Goal: Task Accomplishment & Management: Use online tool/utility

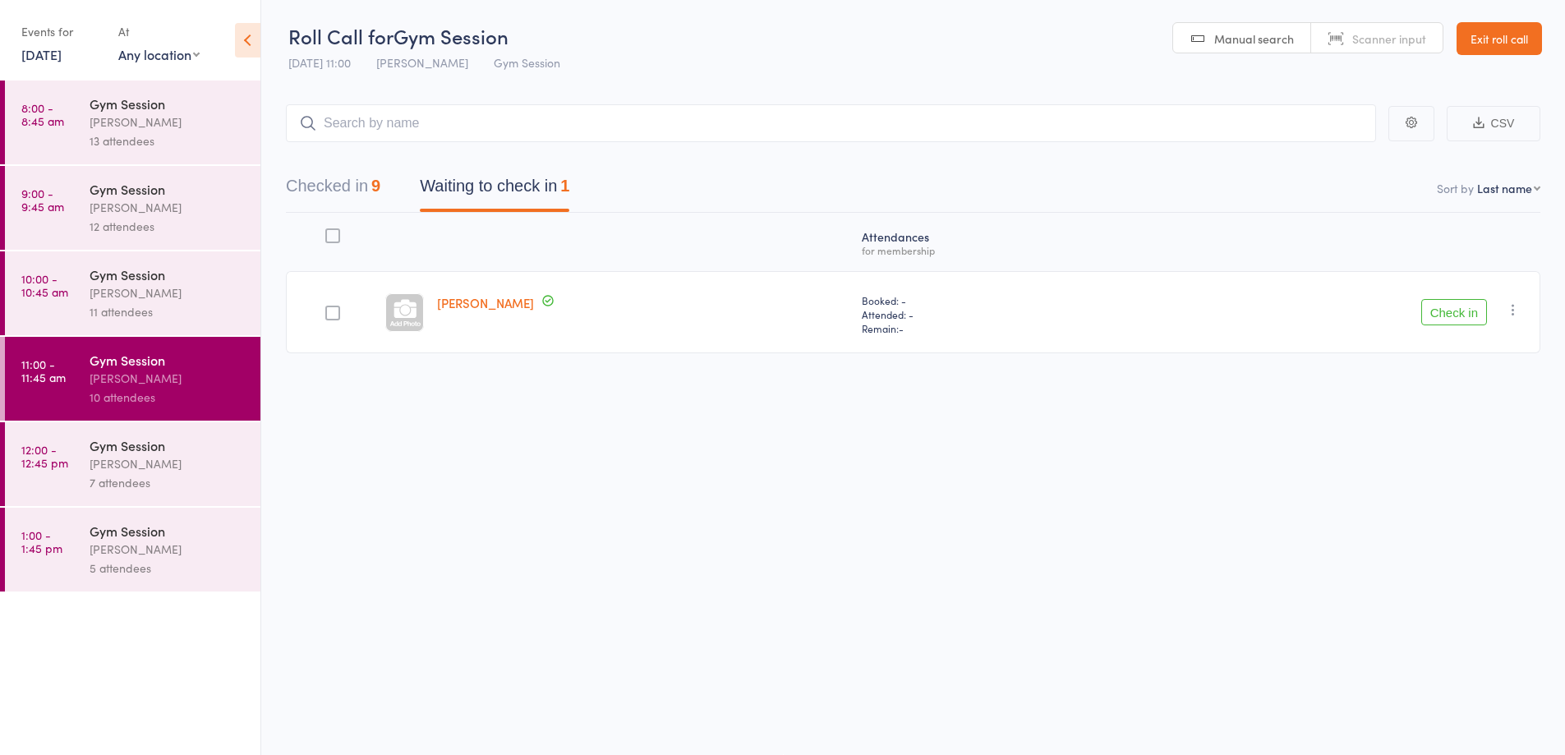
click at [198, 480] on div "7 attendees" at bounding box center [168, 482] width 157 height 19
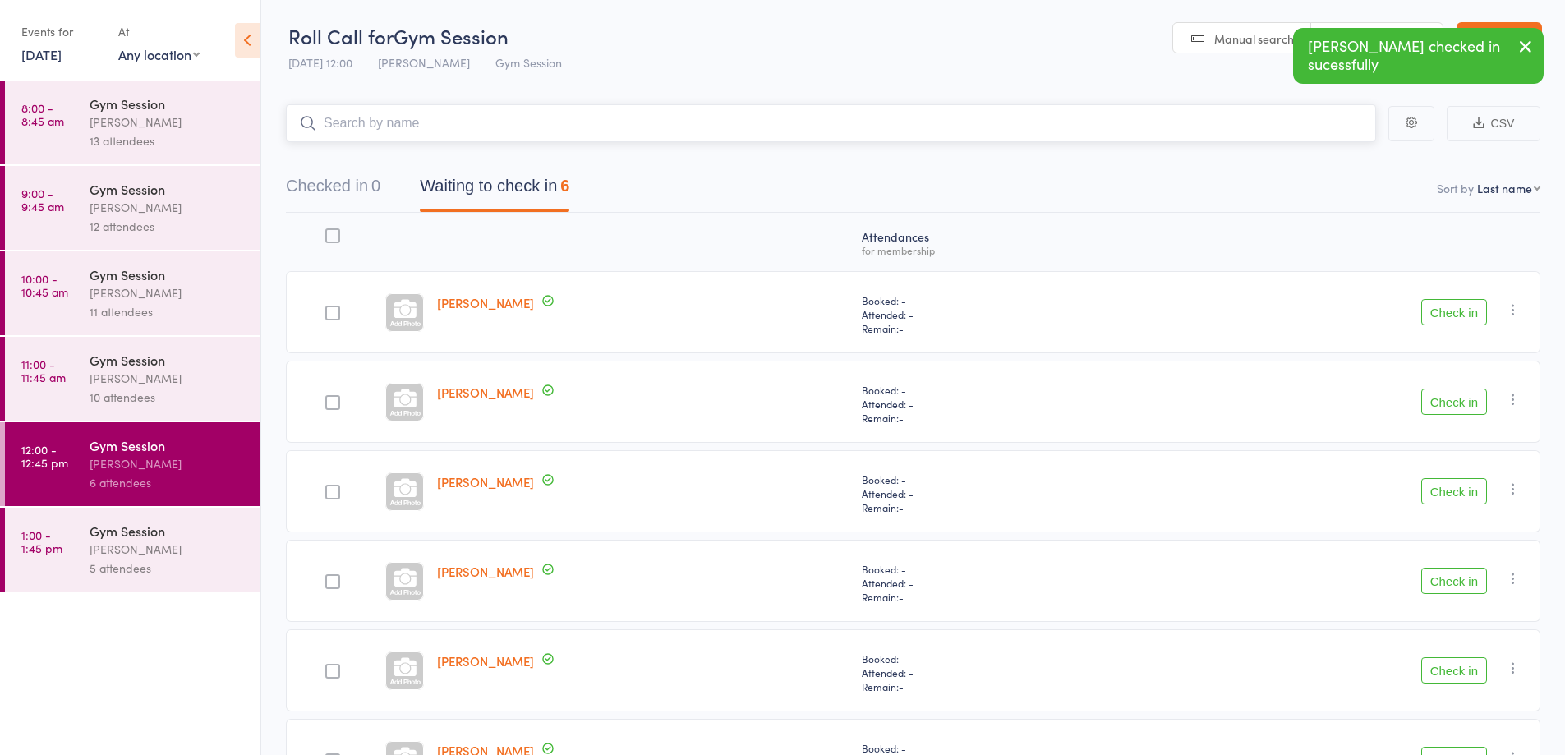
scroll to position [120, 0]
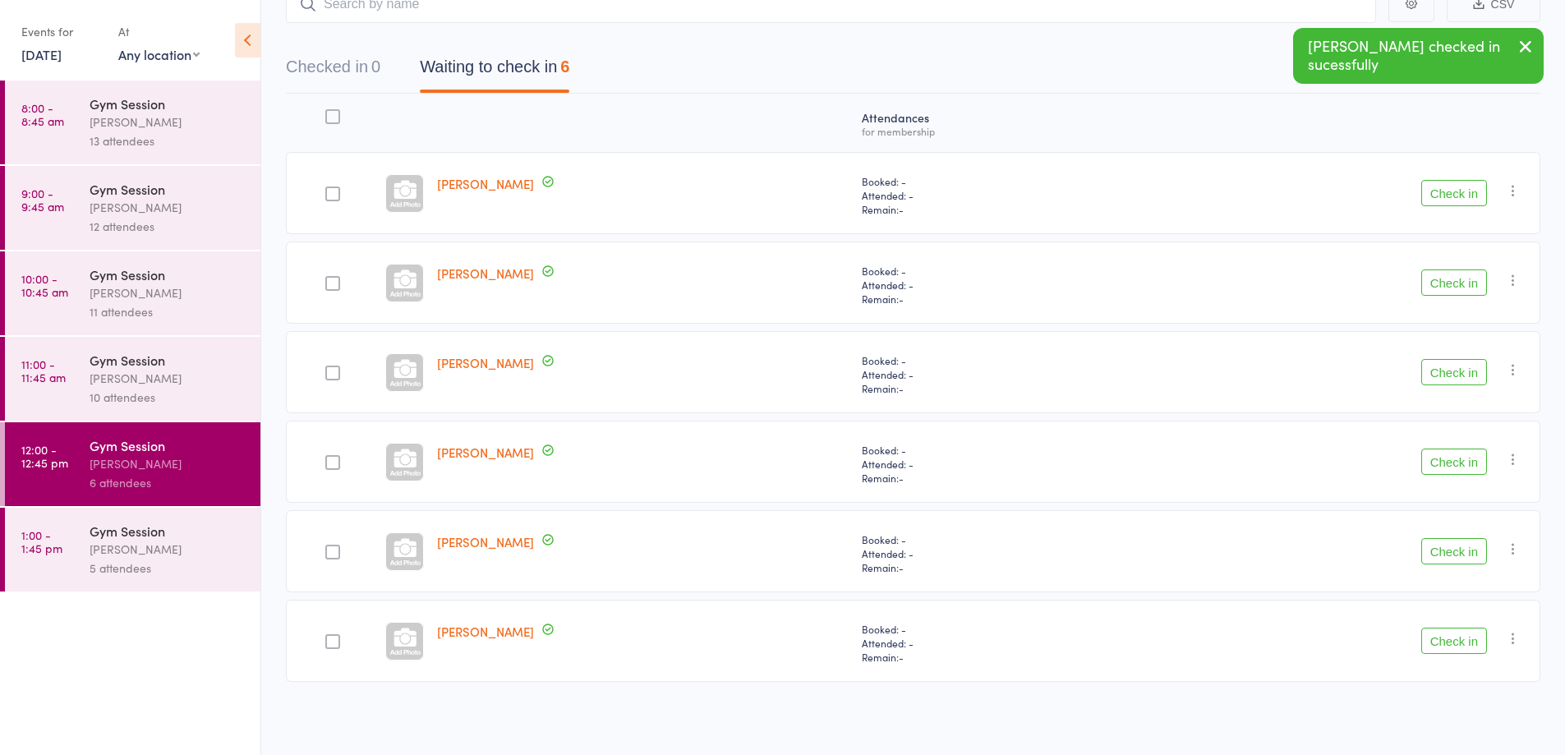
click at [1436, 553] on button "Check in" at bounding box center [1454, 551] width 66 height 26
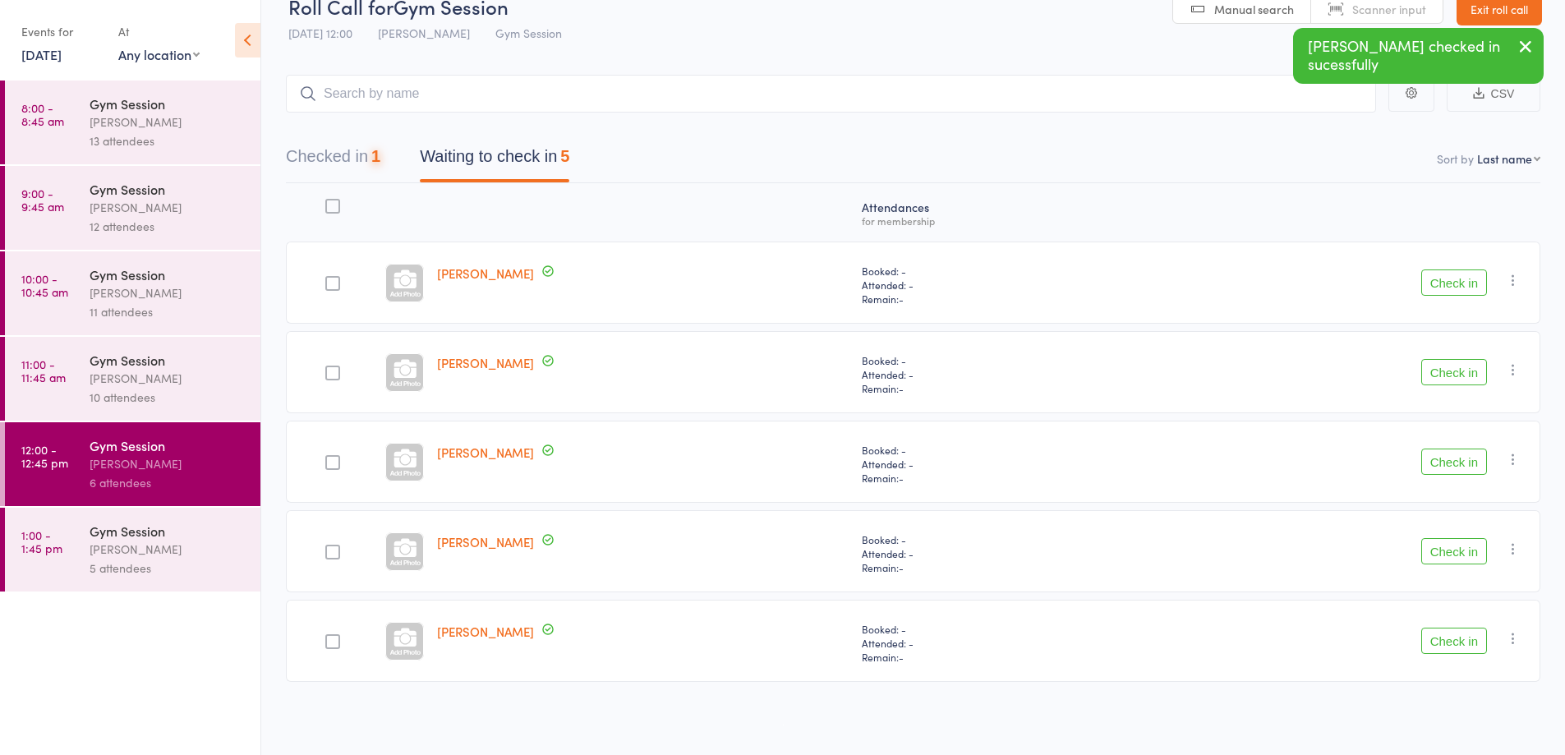
scroll to position [30, 0]
click at [213, 379] on div "[PERSON_NAME]" at bounding box center [168, 378] width 157 height 19
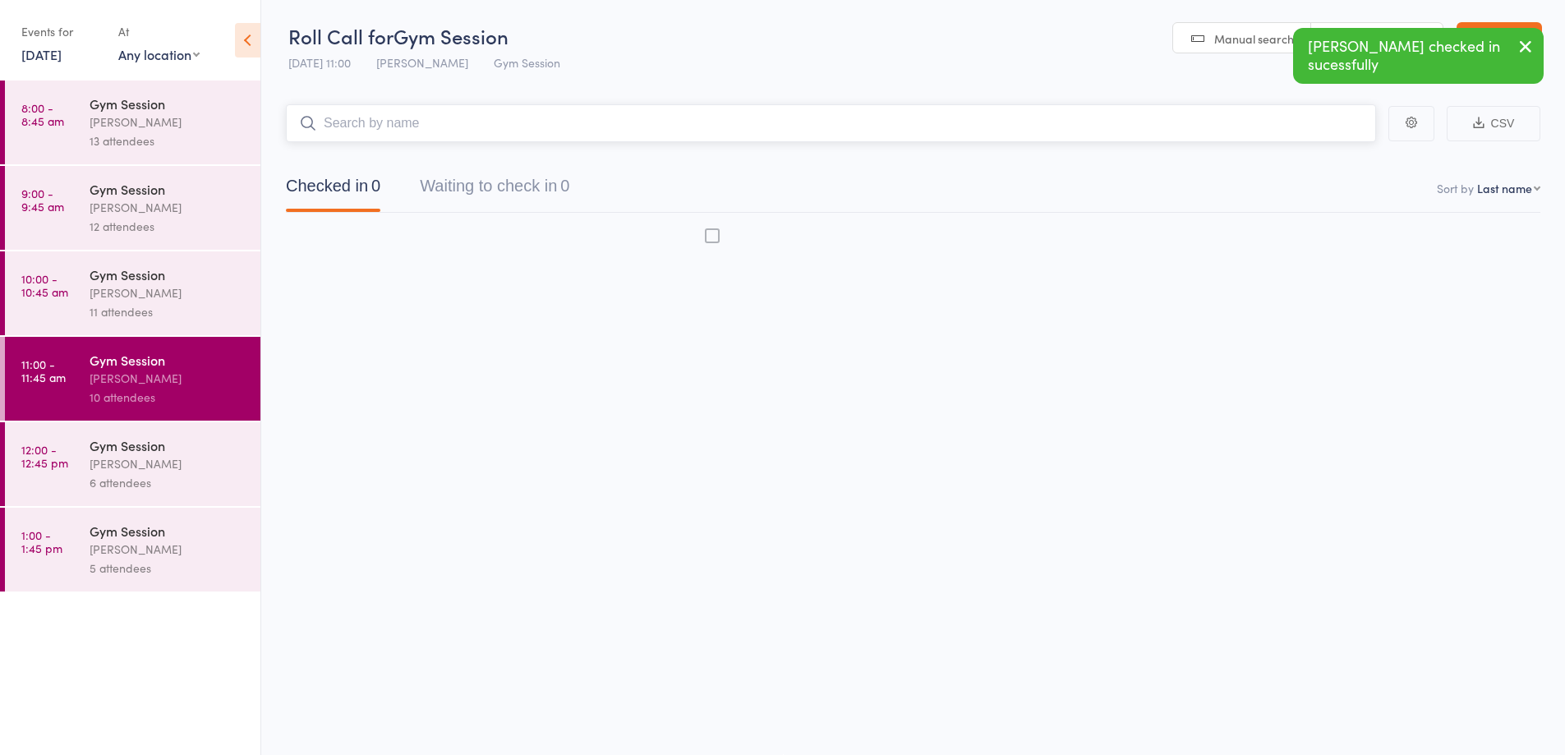
scroll to position [1, 0]
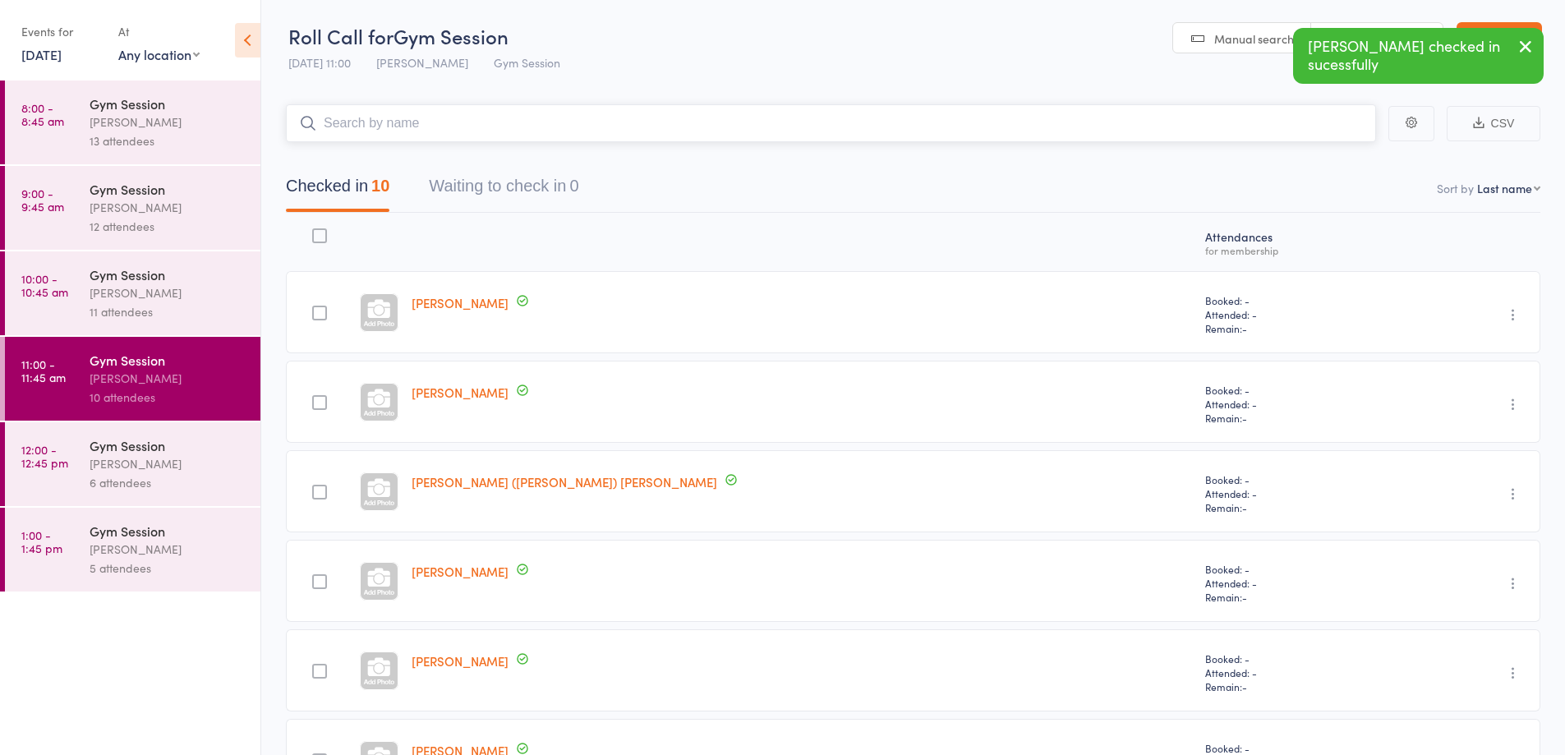
click at [543, 186] on button "Waiting to check in 0" at bounding box center [503, 190] width 149 height 44
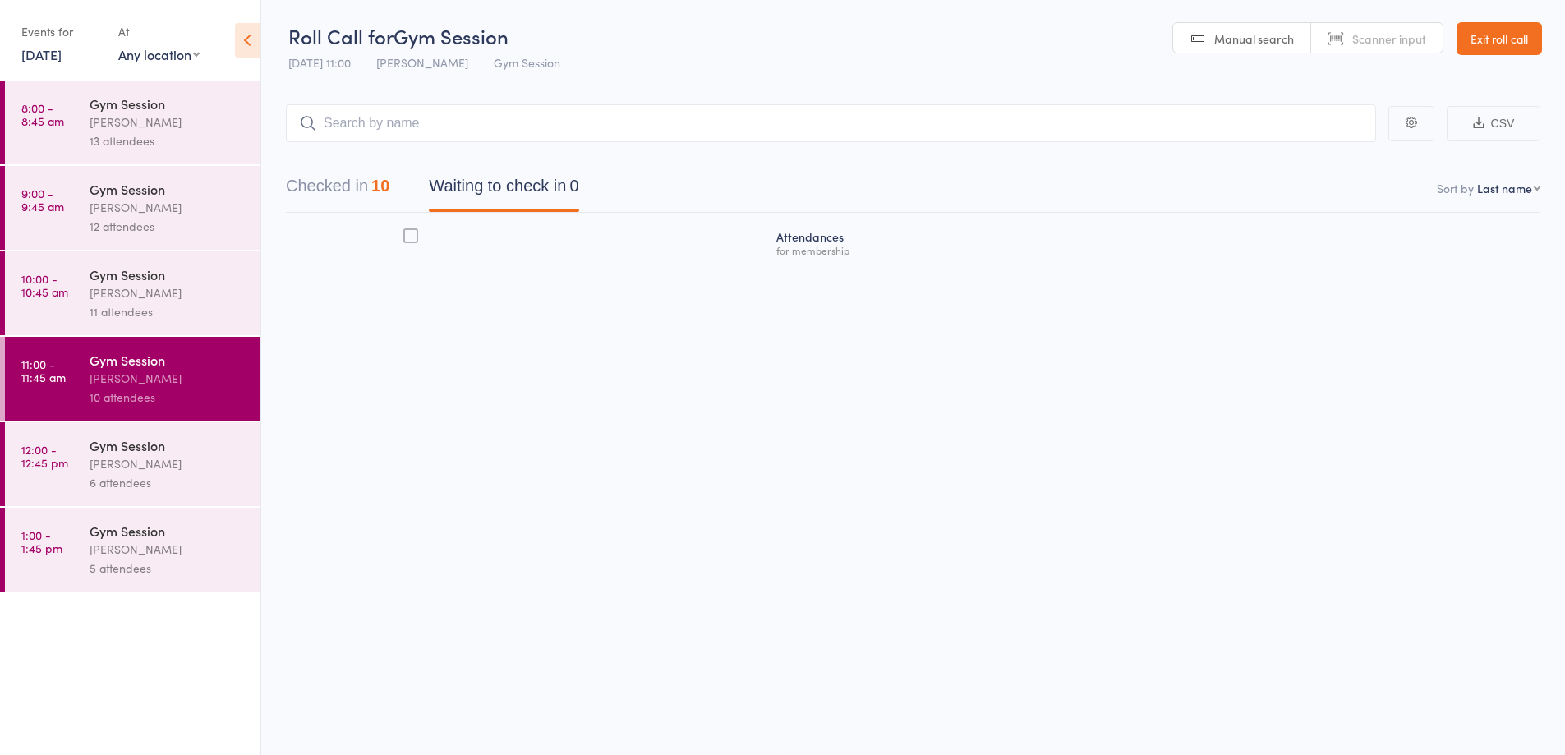
click at [213, 467] on div "[PERSON_NAME]" at bounding box center [168, 463] width 157 height 19
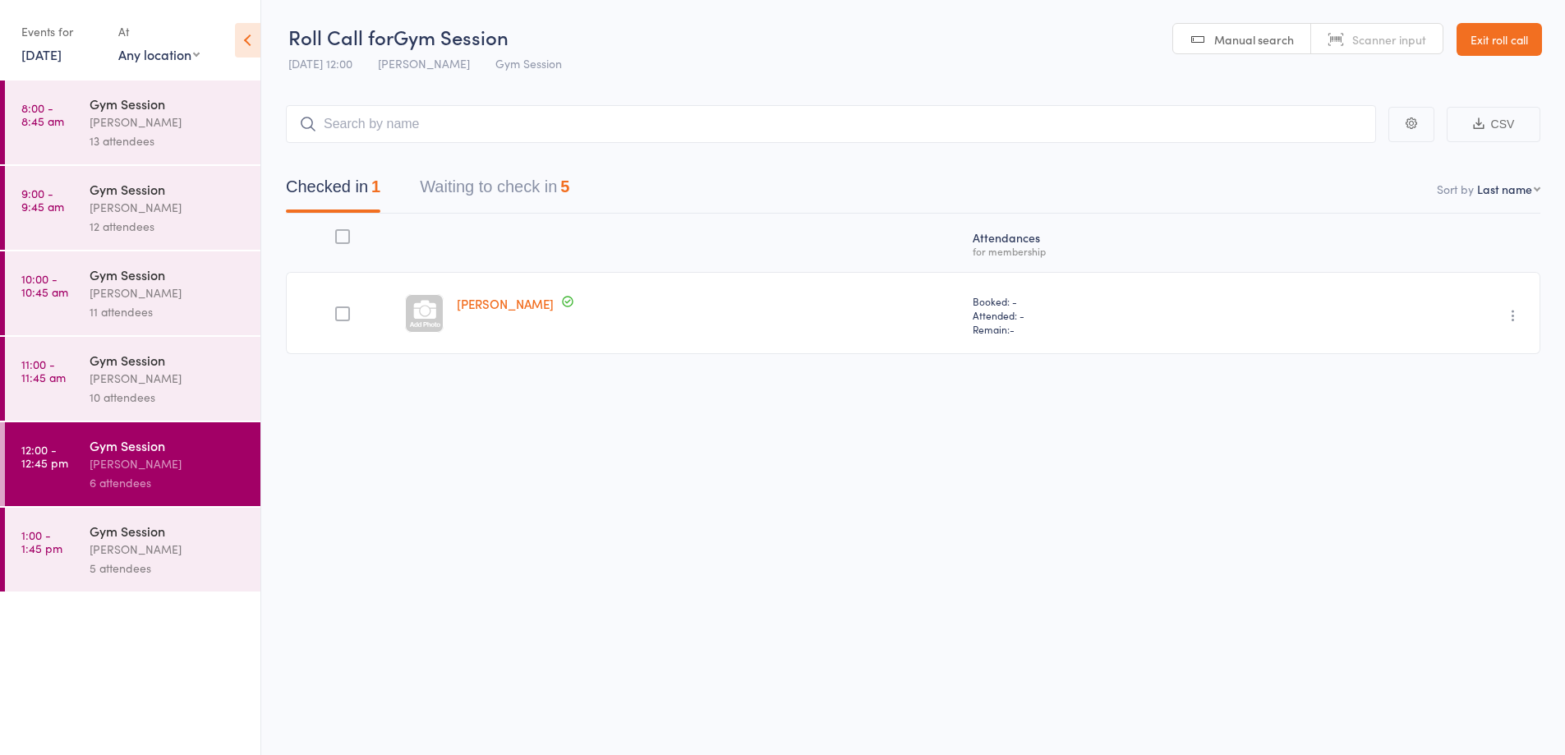
click at [521, 187] on button "Waiting to check in 5" at bounding box center [494, 191] width 149 height 44
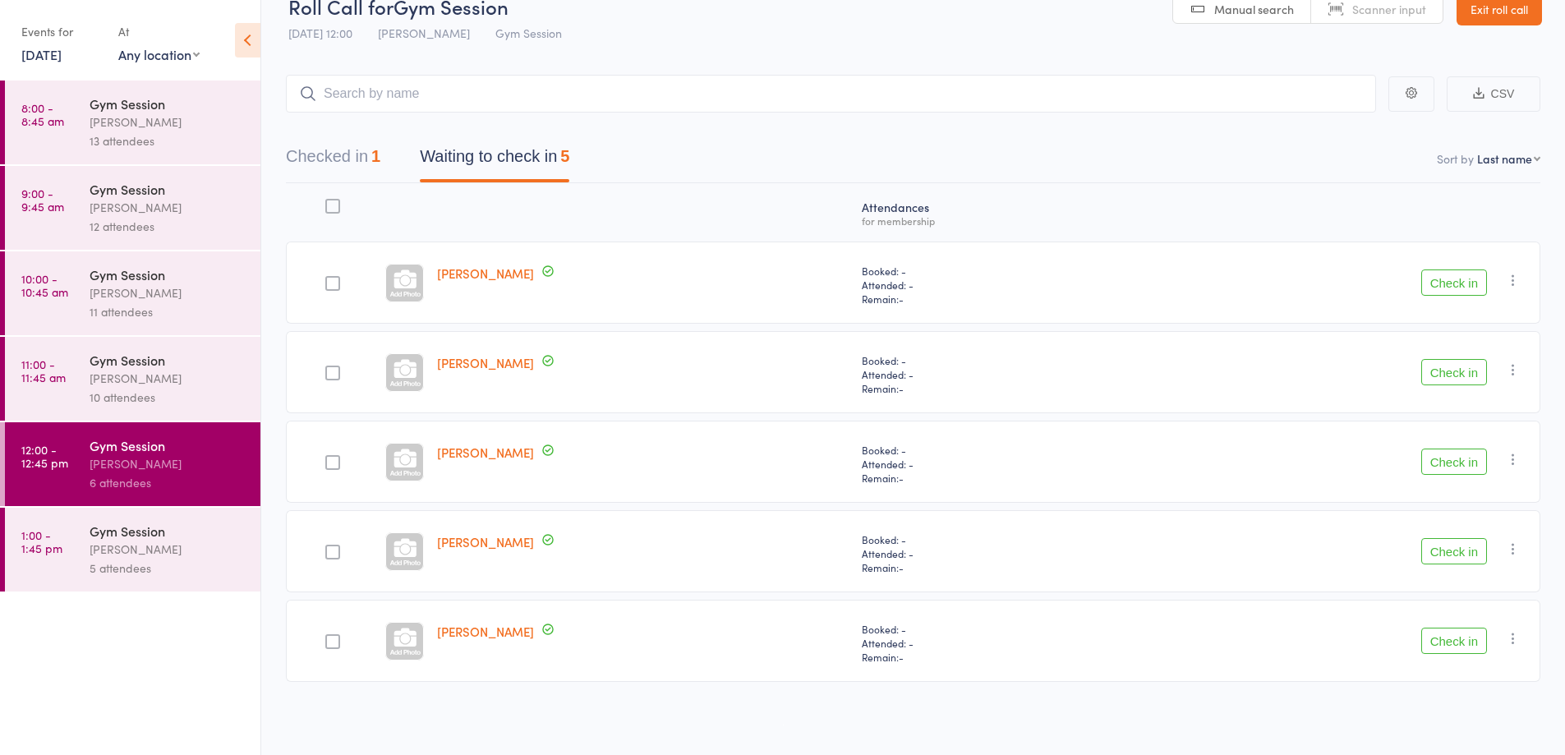
scroll to position [30, 0]
click at [1446, 641] on button "Check in" at bounding box center [1454, 641] width 66 height 26
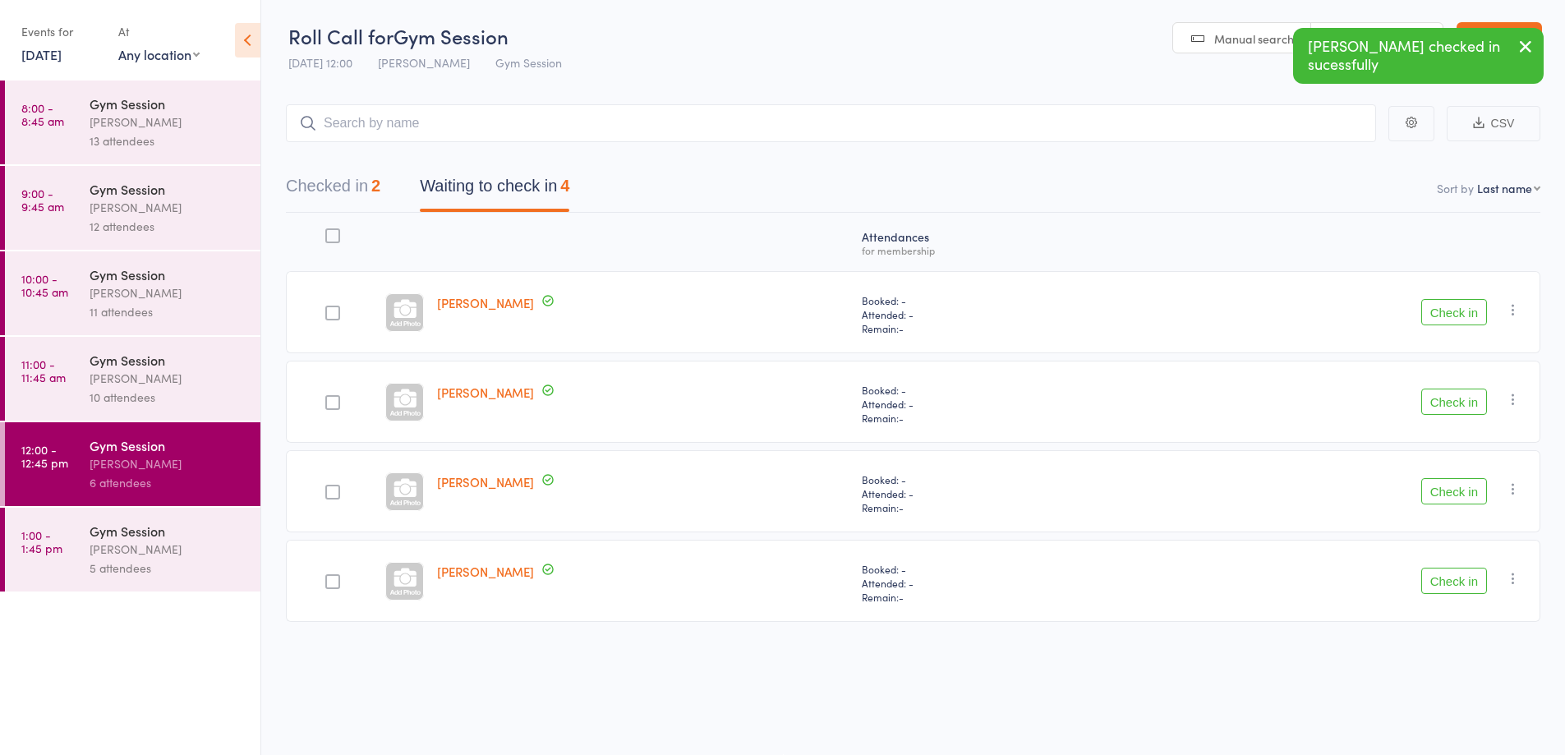
click at [1468, 586] on button "Check in" at bounding box center [1454, 581] width 66 height 26
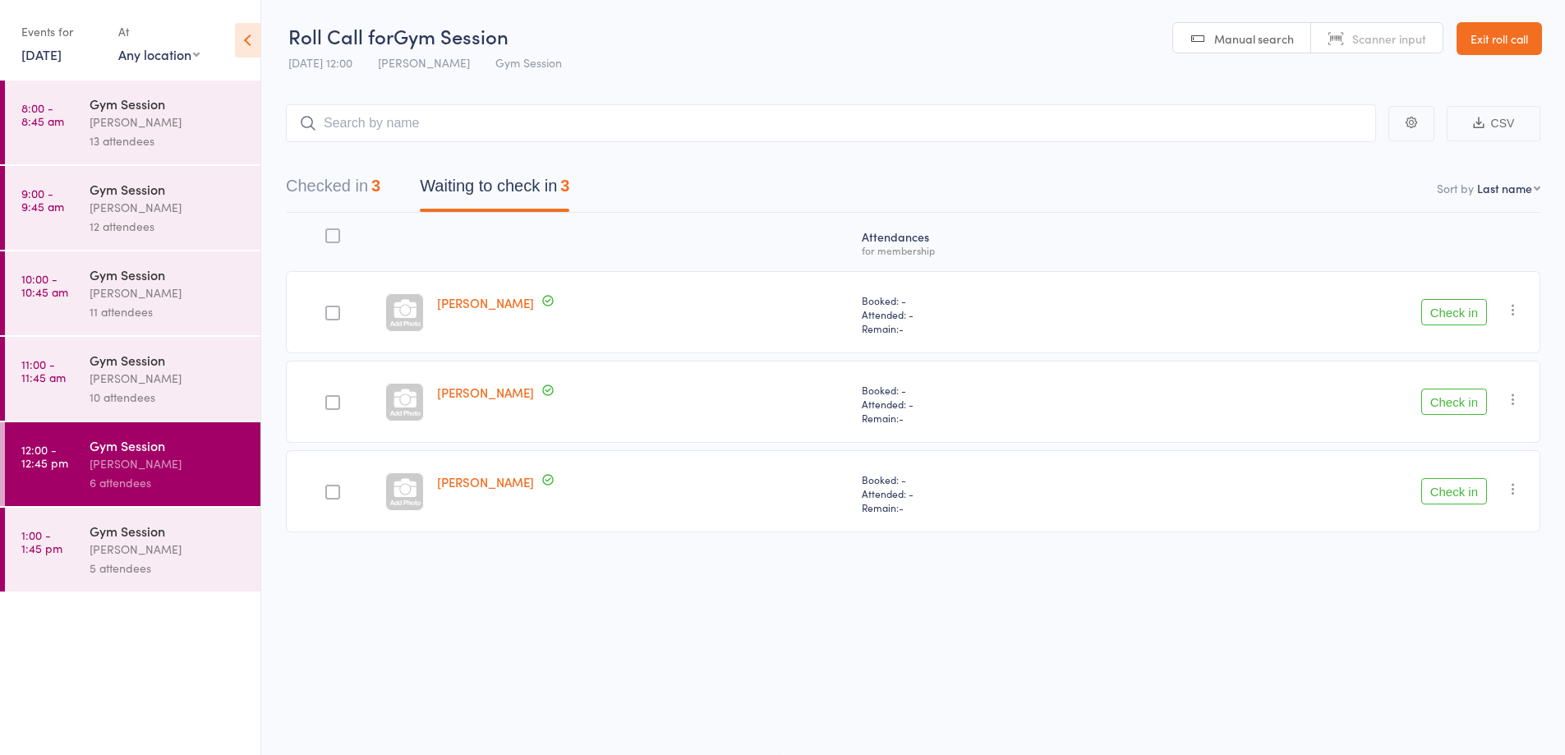
click at [1453, 317] on button "Check in" at bounding box center [1454, 312] width 66 height 26
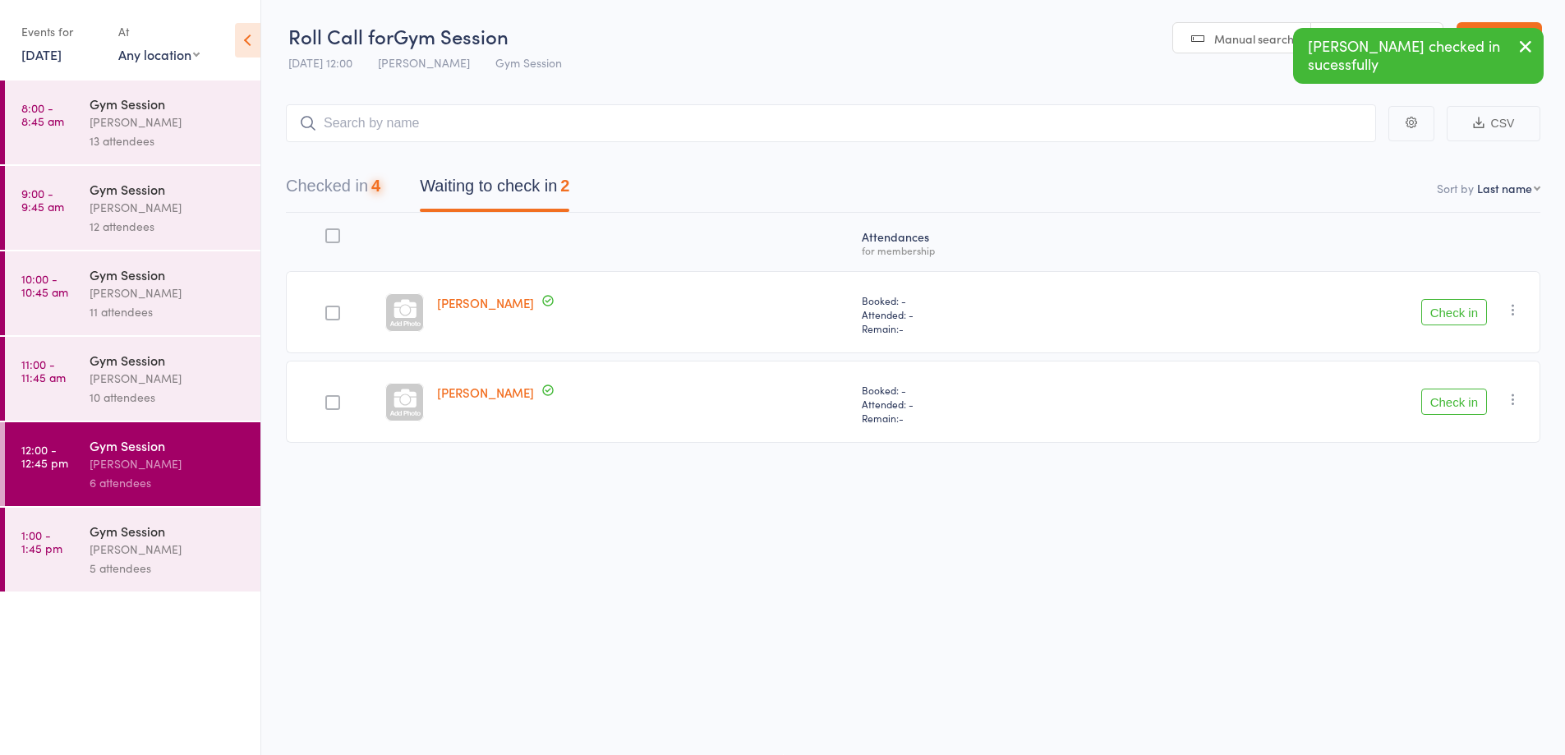
click at [1436, 414] on button "Check in" at bounding box center [1454, 402] width 66 height 26
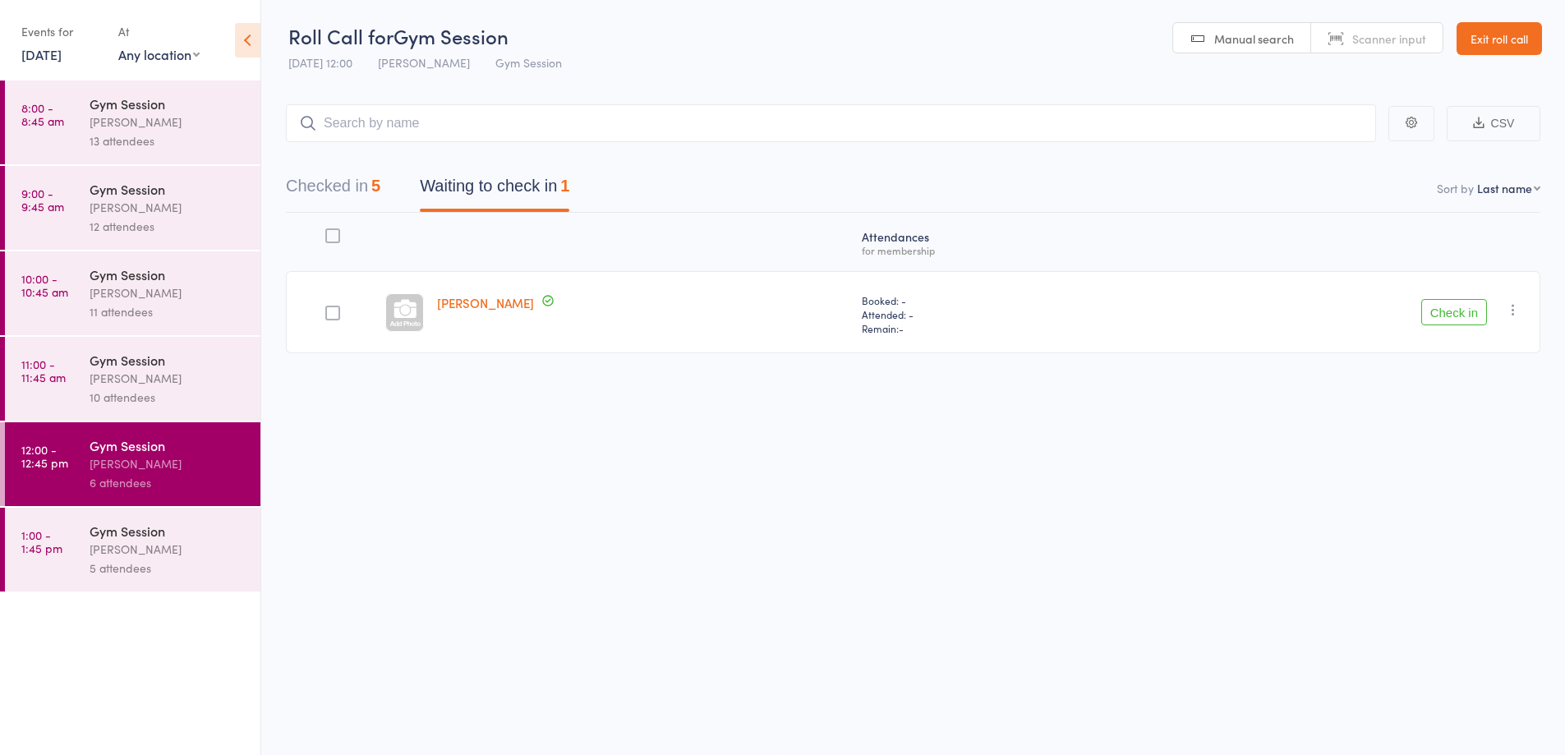
click at [1512, 303] on icon "button" at bounding box center [1513, 309] width 16 height 16
click at [1472, 480] on li "Mark absent" at bounding box center [1454, 474] width 136 height 22
click at [200, 563] on div "5 attendees" at bounding box center [168, 568] width 157 height 19
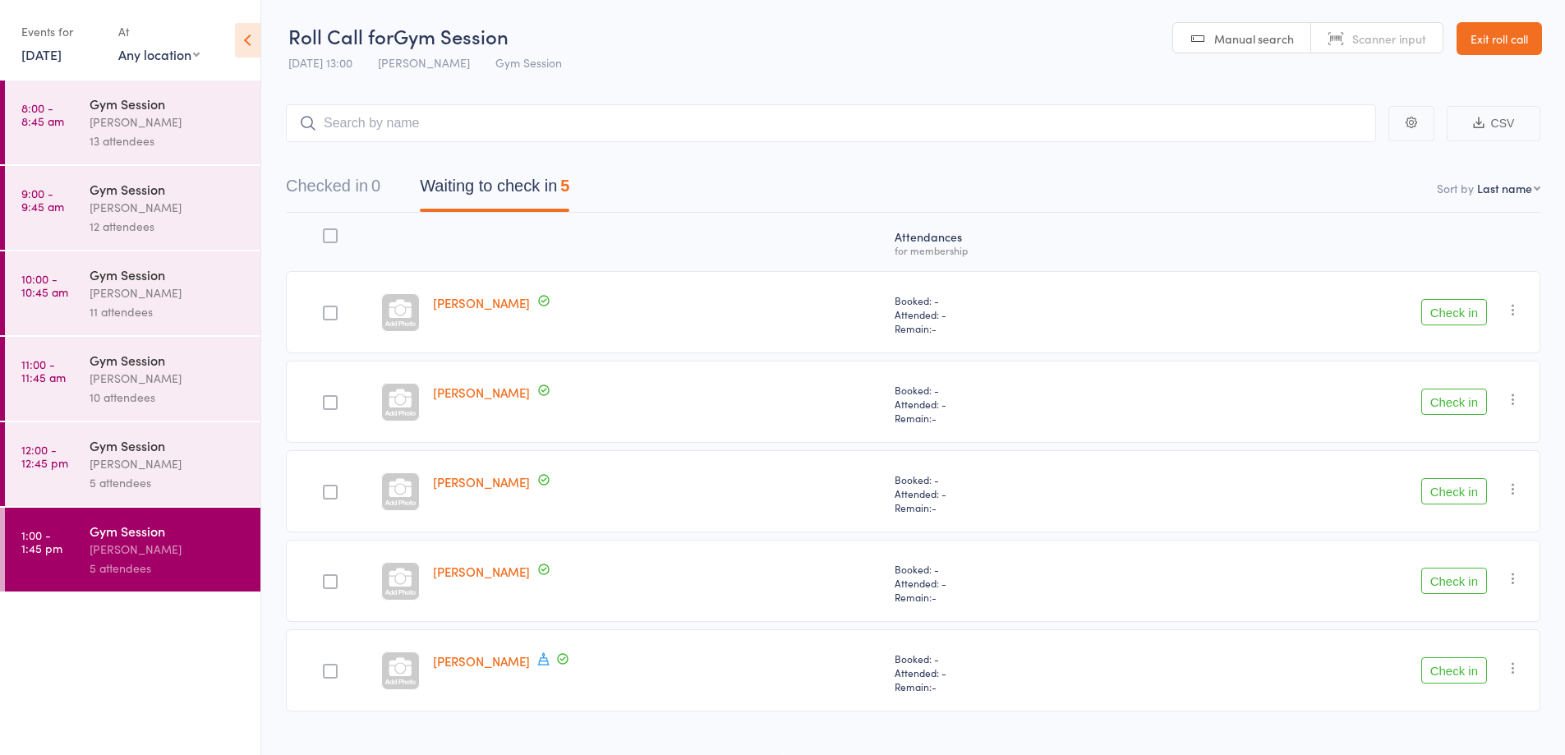
click at [542, 659] on icon at bounding box center [543, 658] width 15 height 15
click at [536, 715] on div "Atten­dances for membership [PERSON_NAME] Booked: - Attended: - Remain: - Check…" at bounding box center [913, 466] width 1254 height 506
